Goal: Task Accomplishment & Management: Complete application form

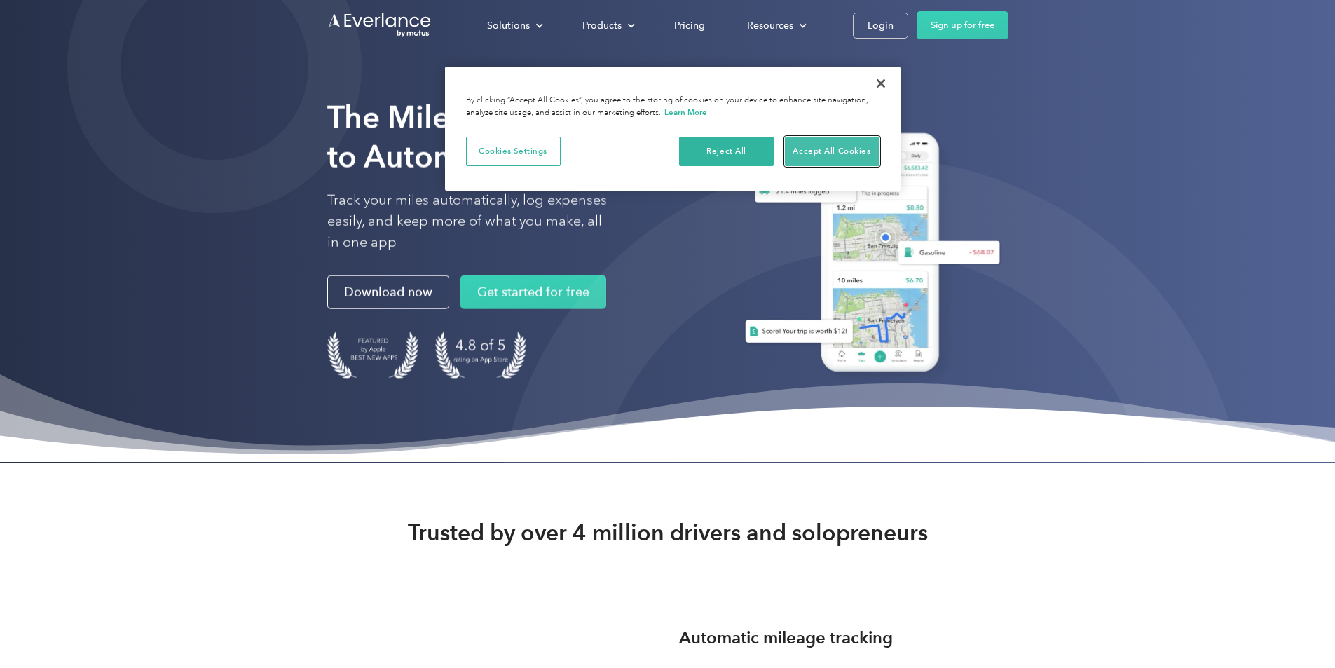
click at [845, 148] on button "Accept All Cookies" at bounding box center [832, 151] width 95 height 29
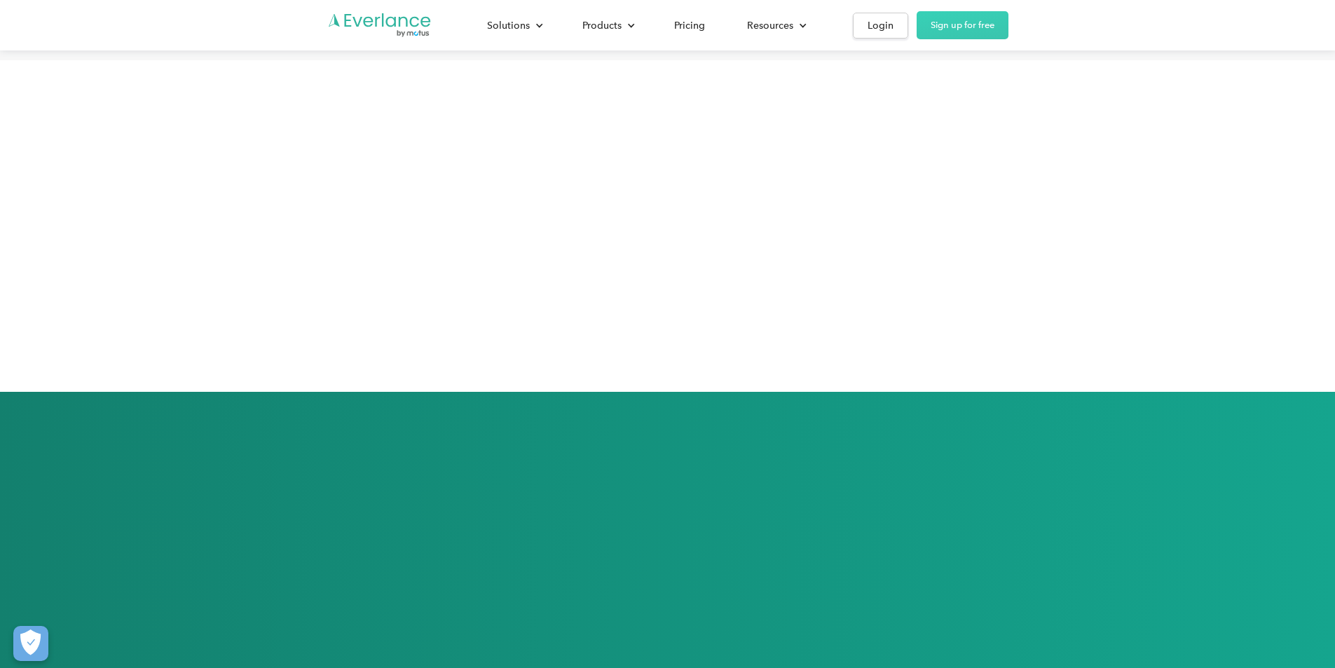
scroll to position [2944, 0]
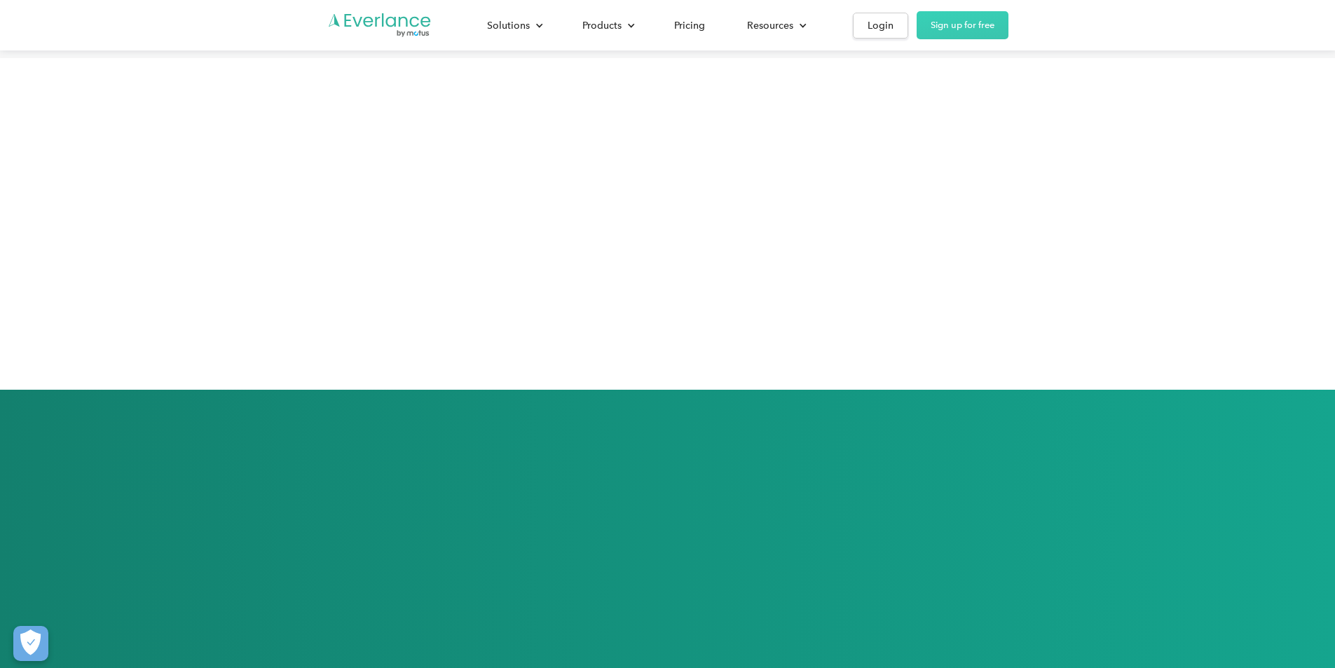
drag, startPoint x: 193, startPoint y: 333, endPoint x: 561, endPoint y: 350, distance: 368.4
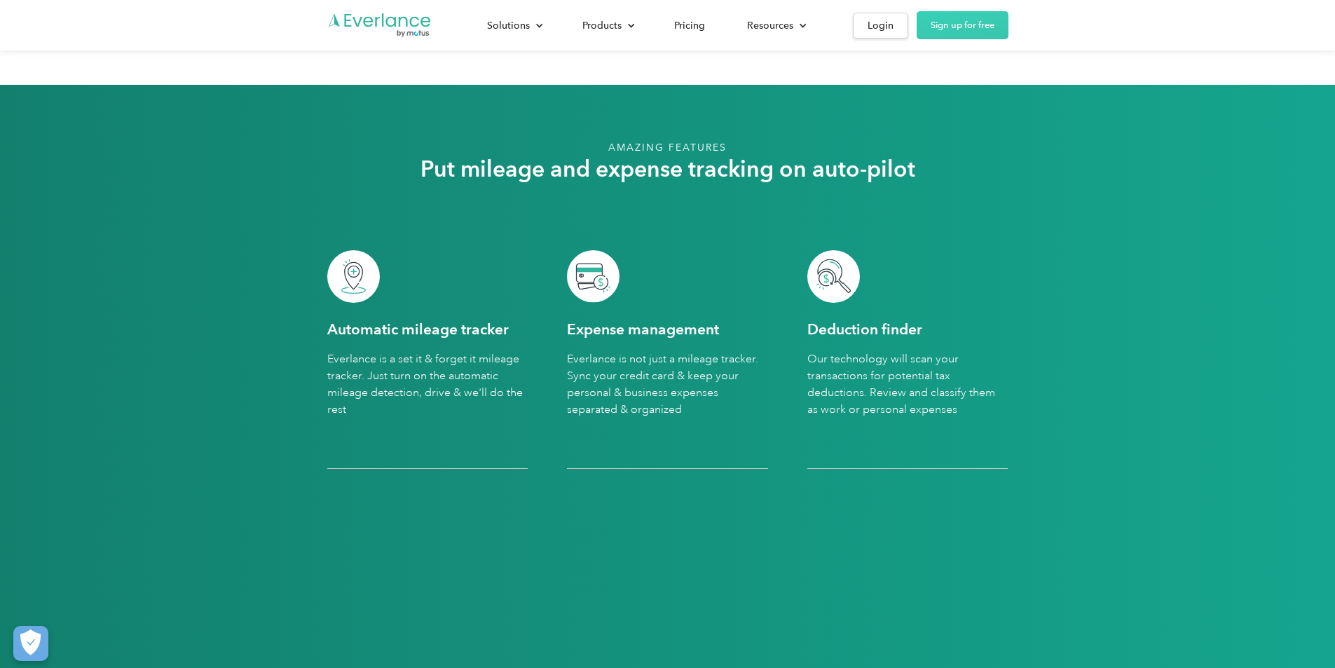
scroll to position [3224, 0]
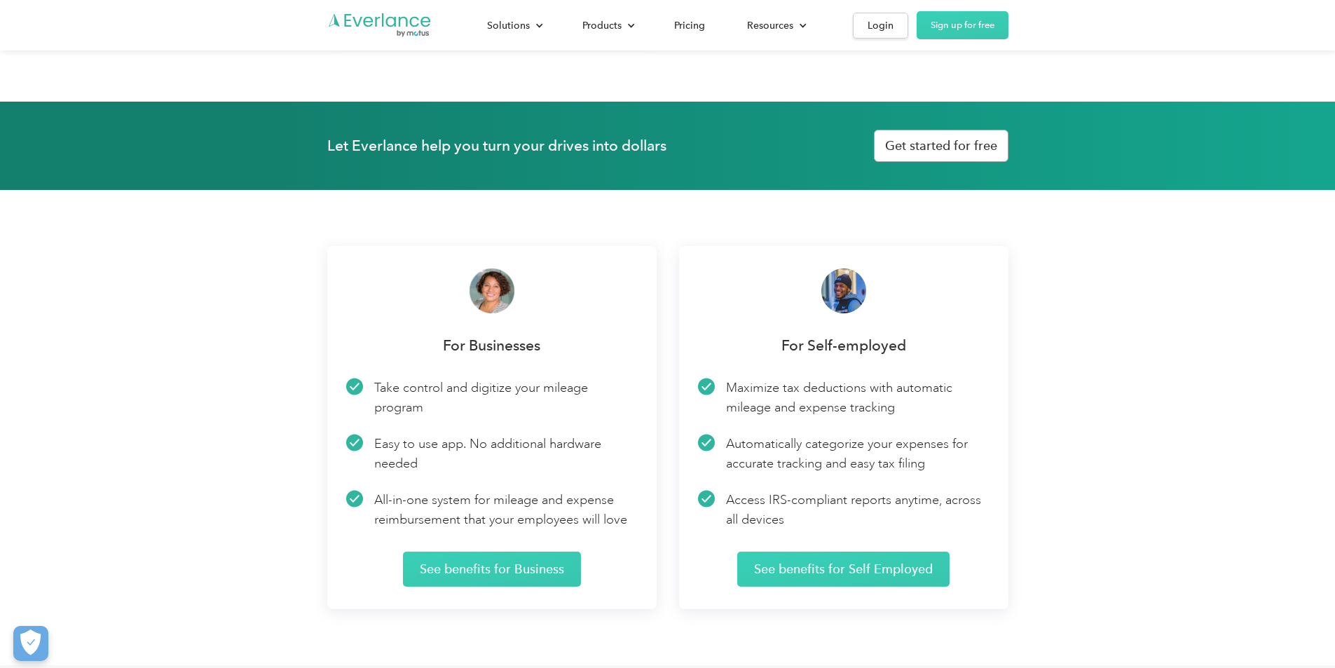
scroll to position [2033, 0]
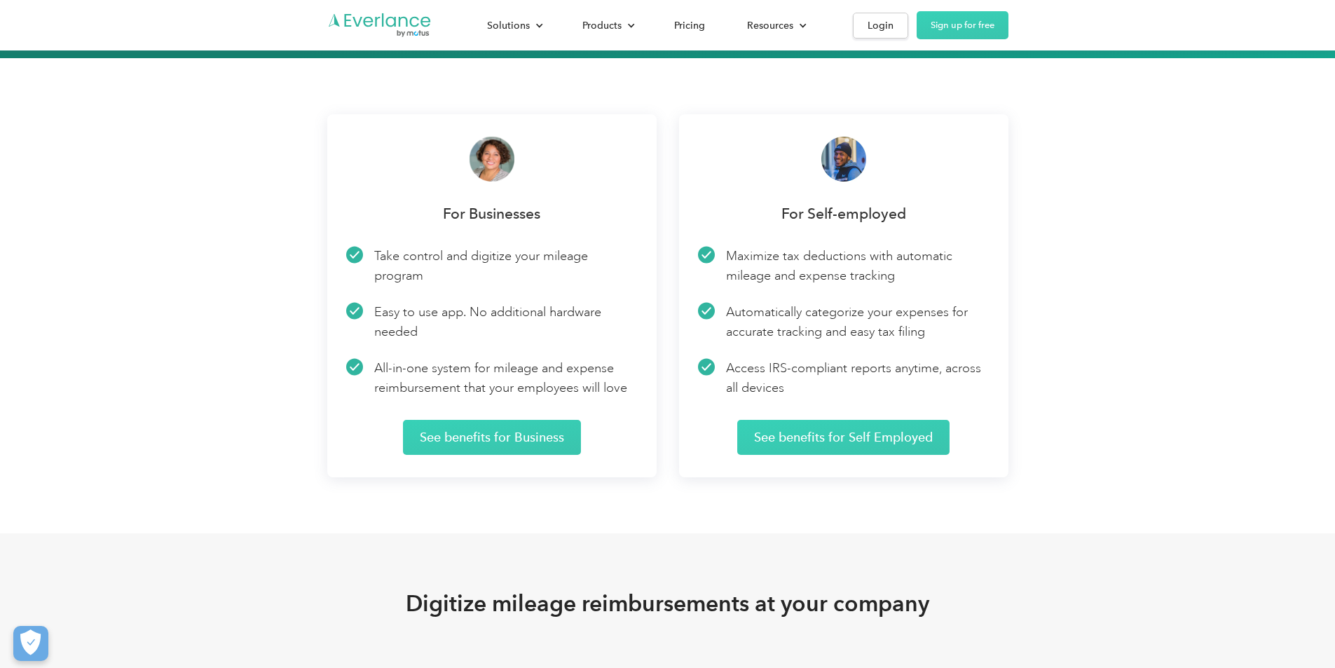
click at [1009, 30] on link "Get started for free" at bounding box center [941, 14] width 135 height 32
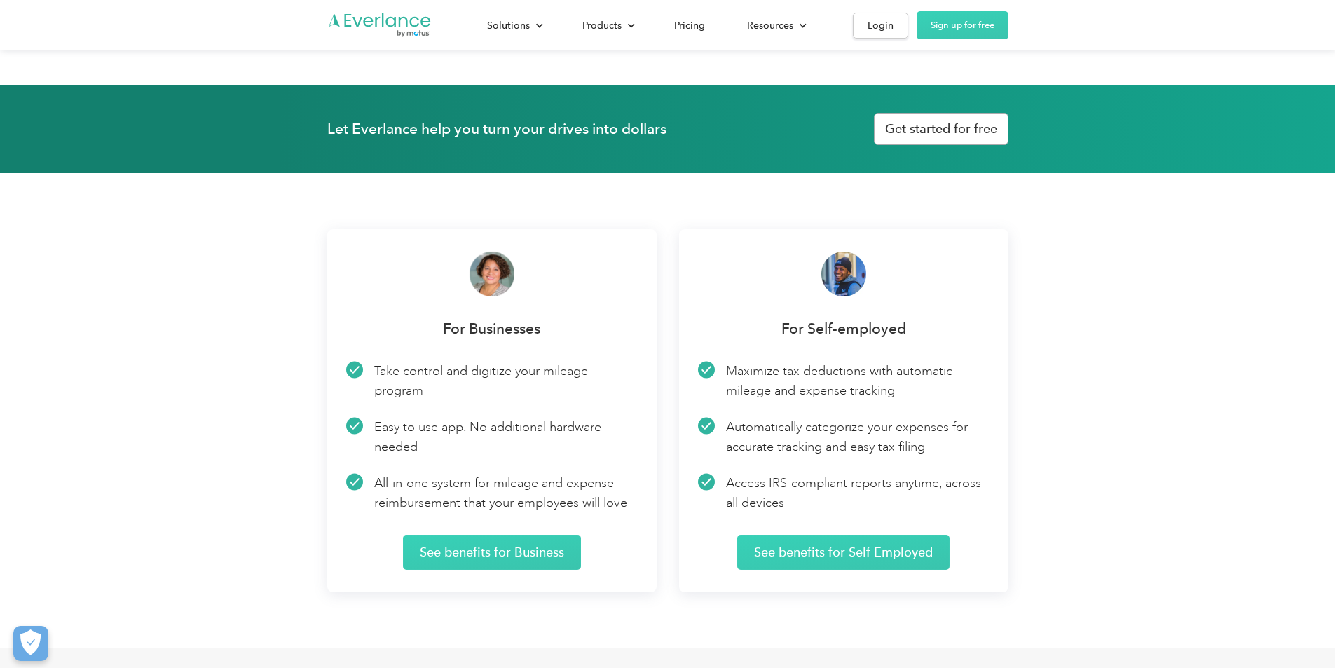
scroll to position [1892, 0]
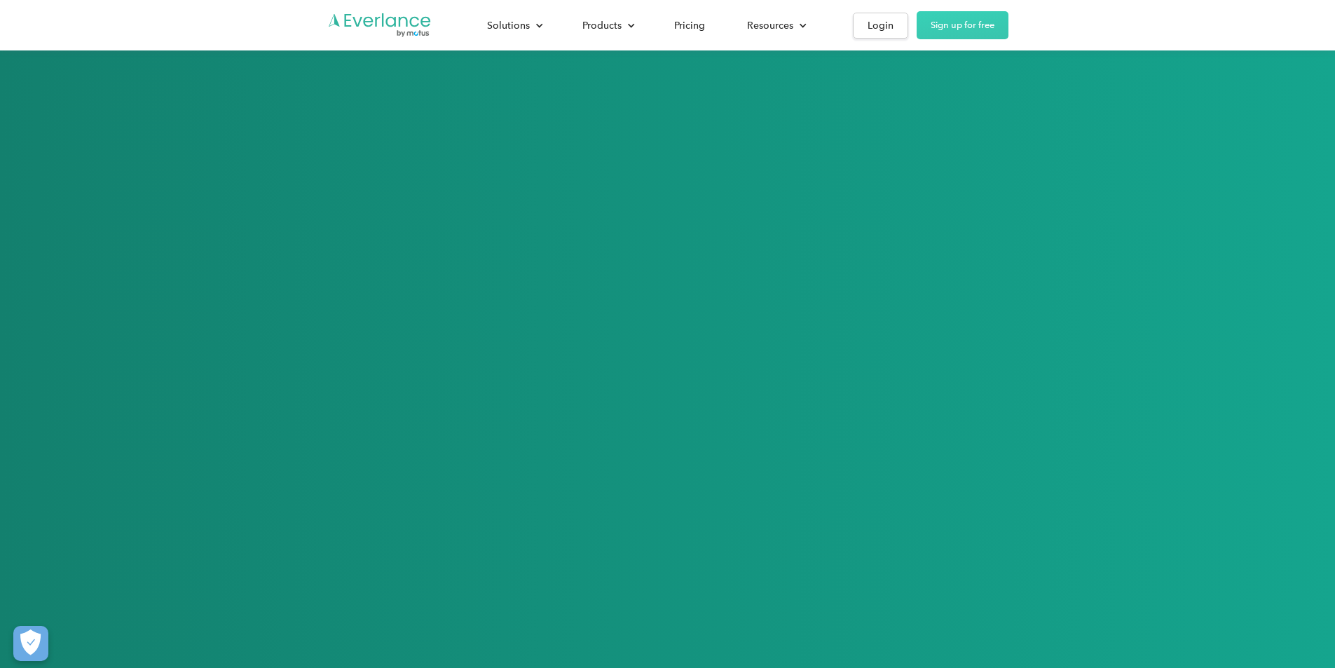
scroll to position [3364, 0]
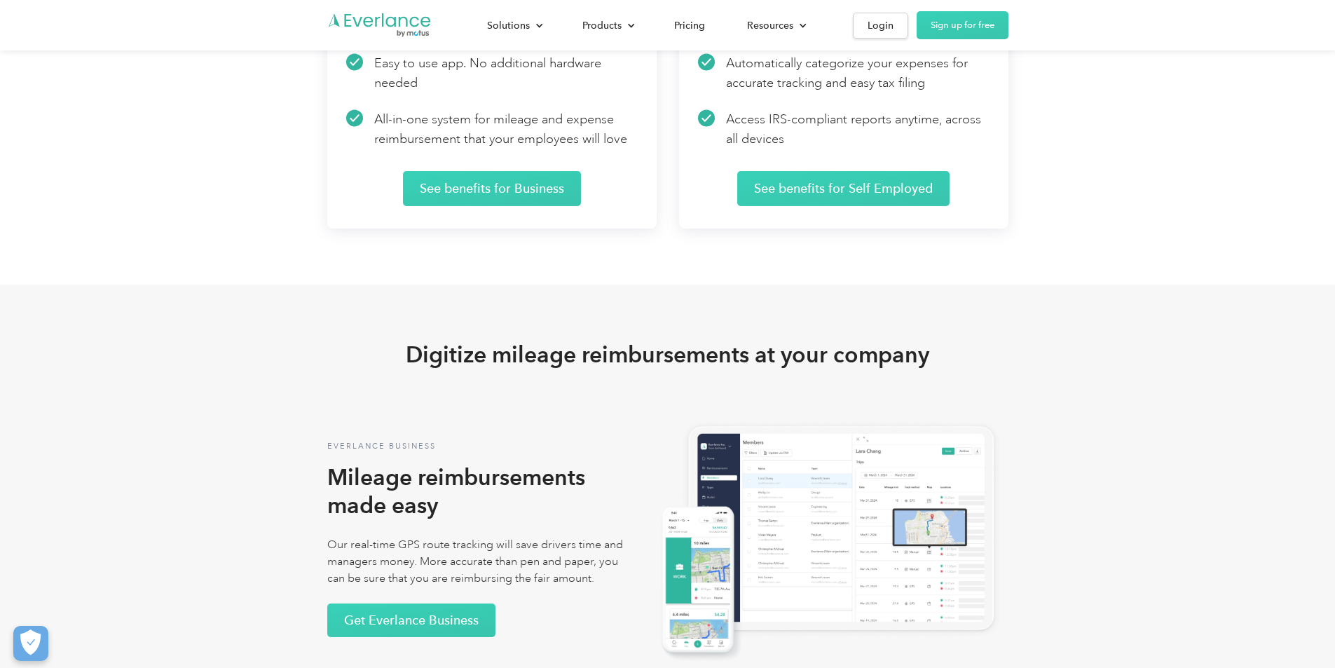
scroll to position [2243, 0]
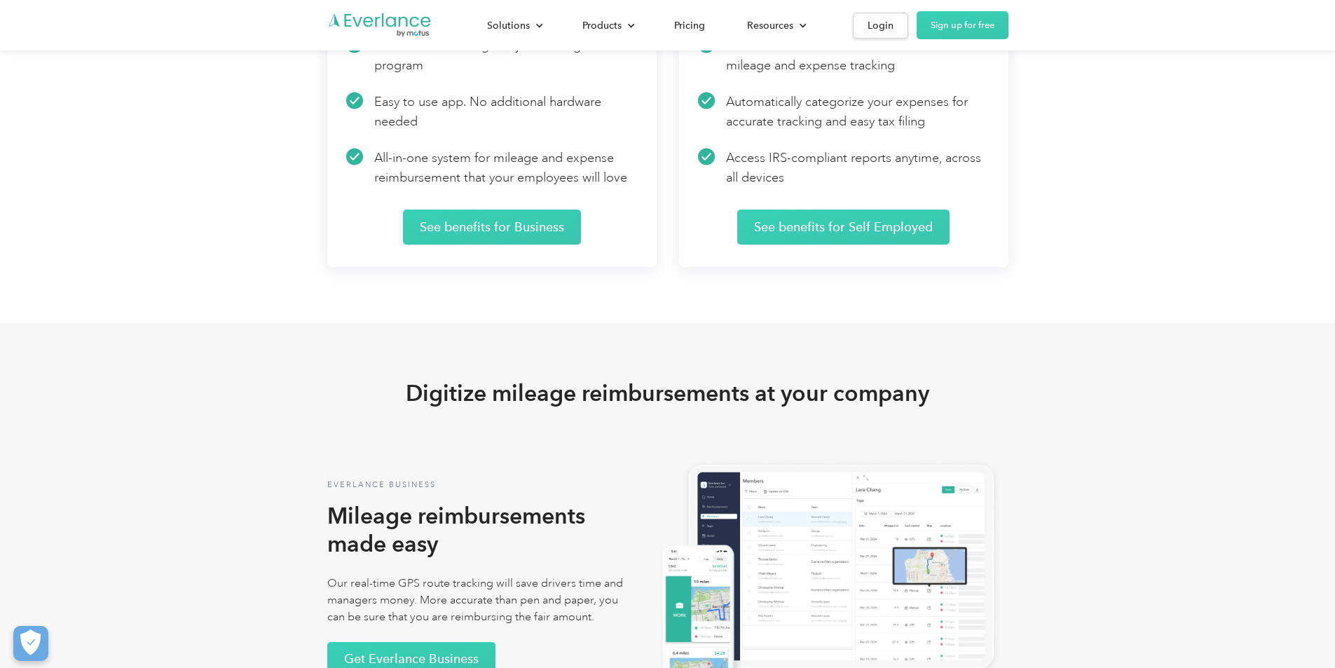
click at [81, 323] on div "For Businesses Take control and digitize your mileage program Easy to use app. …" at bounding box center [667, 85] width 1335 height 475
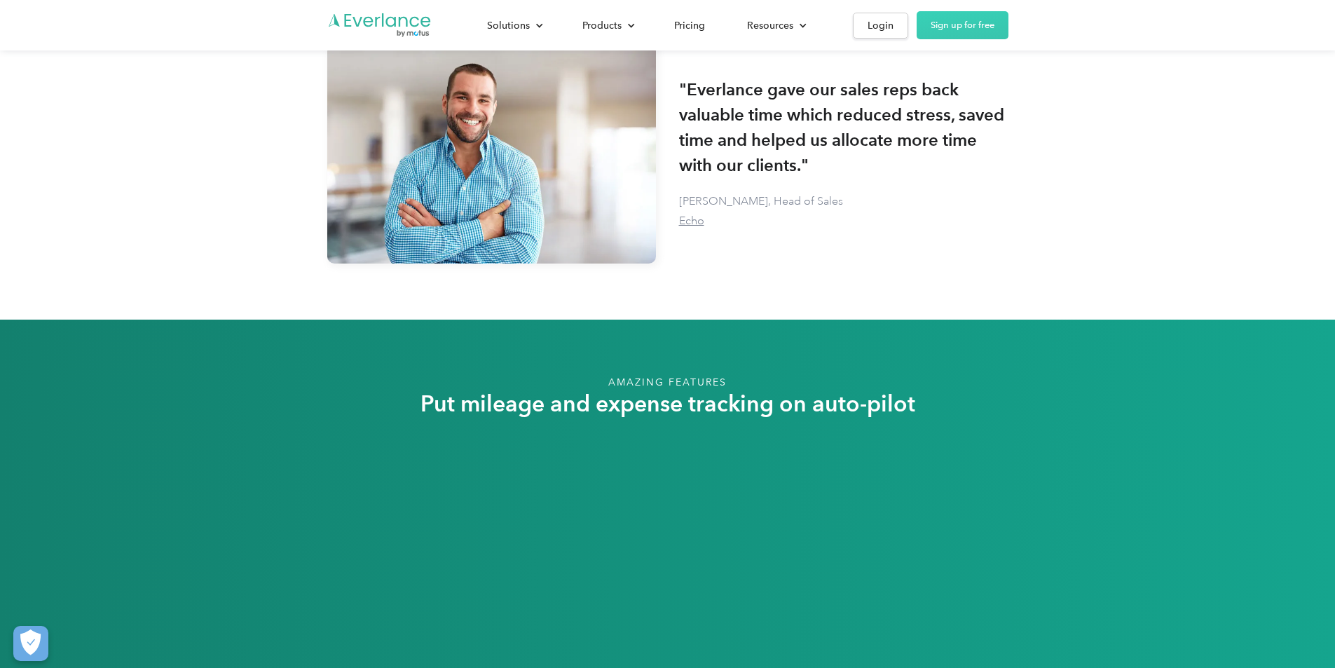
scroll to position [3084, 0]
